Goal: Task Accomplishment & Management: Understand process/instructions

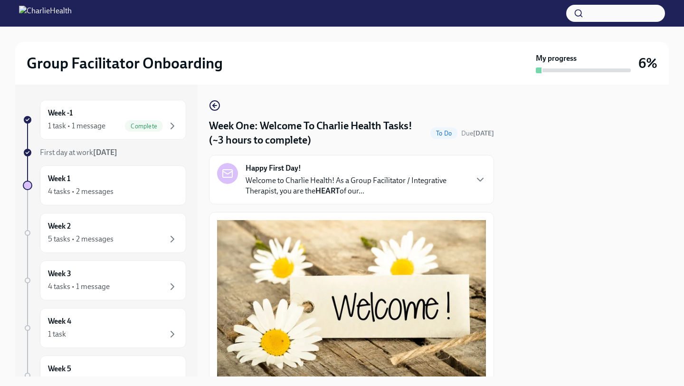
scroll to position [1207, 0]
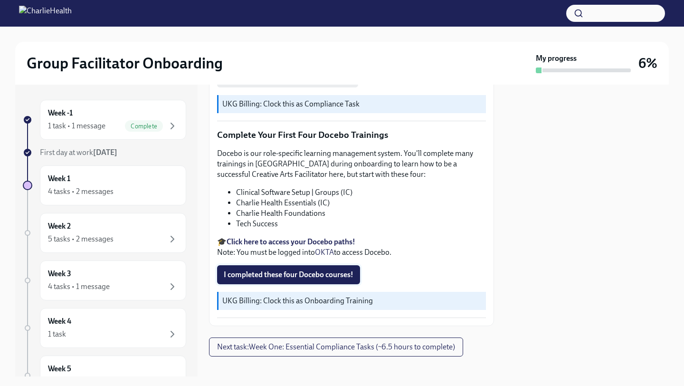
click at [316, 270] on span "I completed these four Docebo courses!" at bounding box center [289, 274] width 130 height 9
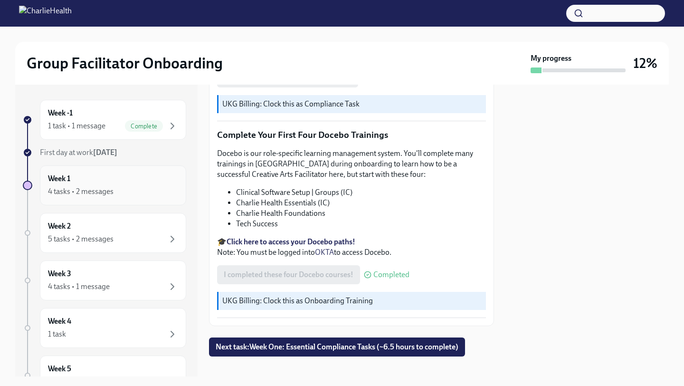
click at [113, 181] on div "Week 1 4 tasks • 2 messages" at bounding box center [113, 185] width 130 height 24
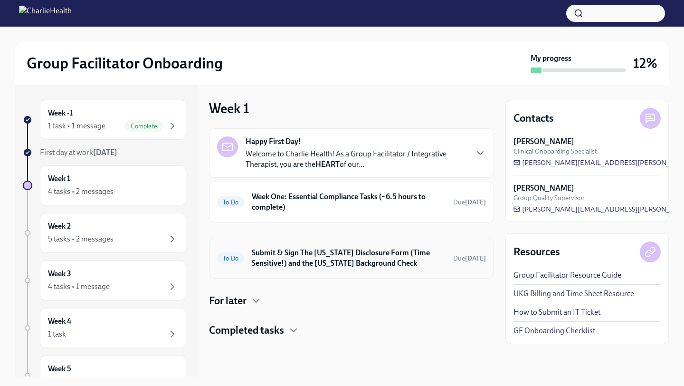
click at [317, 261] on h6 "Submit & Sign The [US_STATE] Disclosure Form (Time Sensitive!) and the [US_STAT…" at bounding box center [349, 257] width 194 height 21
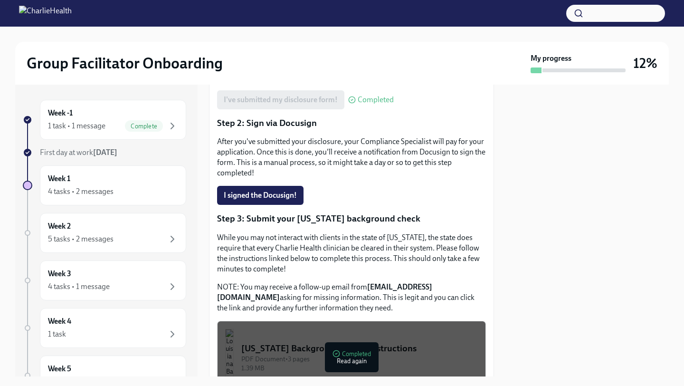
scroll to position [308, 0]
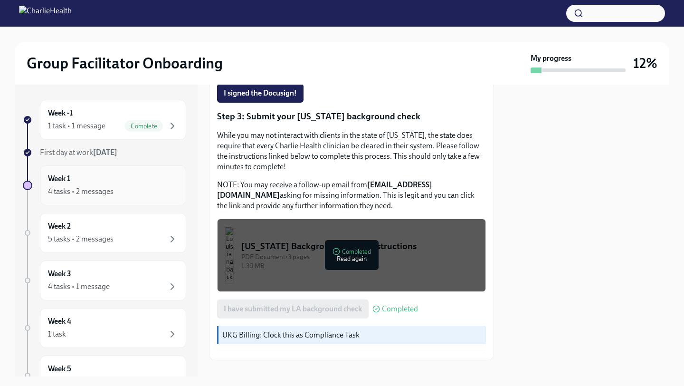
click at [117, 172] on div "Week 1 4 tasks • 2 messages" at bounding box center [113, 185] width 146 height 40
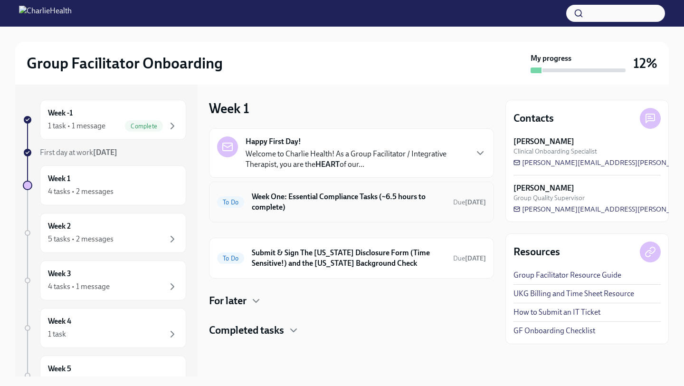
click at [354, 200] on h6 "Week One: Essential Compliance Tasks (~6.5 hours to complete)" at bounding box center [349, 201] width 194 height 21
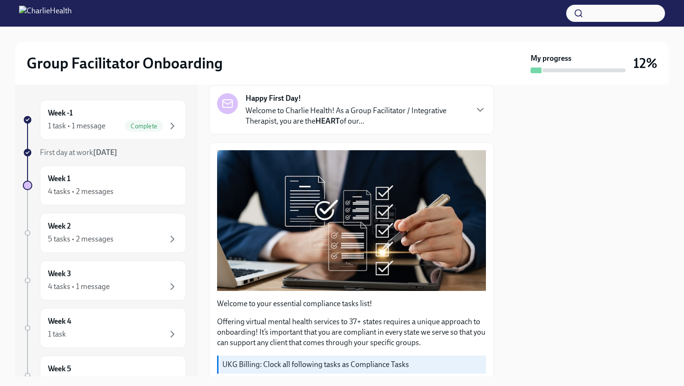
scroll to position [71, 0]
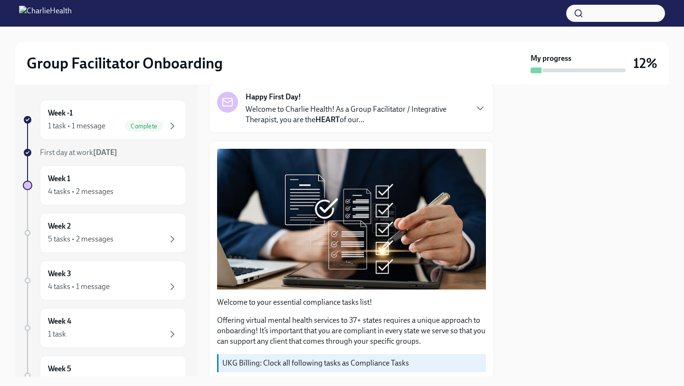
click at [440, 112] on p "Welcome to Charlie Health! As a Group Facilitator / Integrative Therapist, you …" at bounding box center [355, 114] width 221 height 21
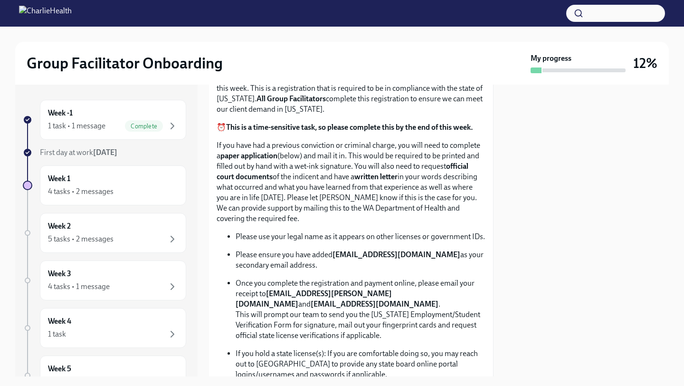
scroll to position [782, 0]
